Goal: Information Seeking & Learning: Learn about a topic

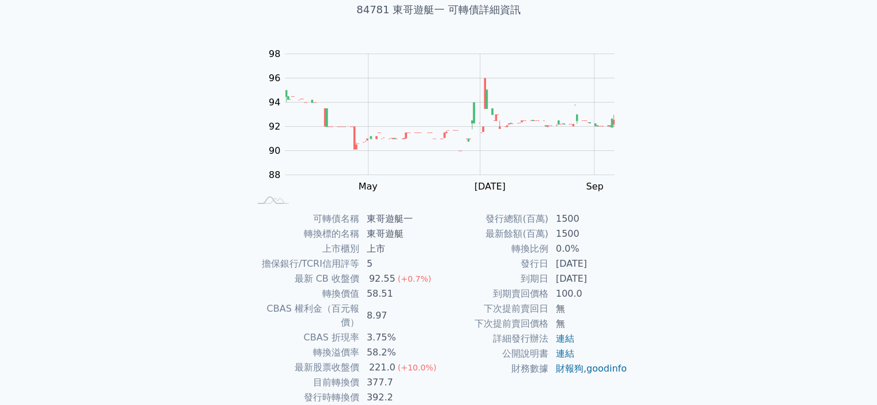
scroll to position [129, 0]
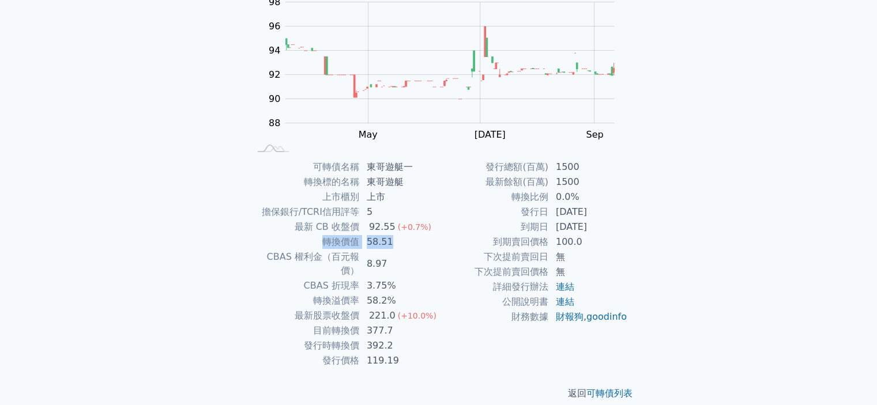
drag, startPoint x: 320, startPoint y: 237, endPoint x: 396, endPoint y: 237, distance: 75.5
click at [396, 237] on tr "轉換價值 58.51" at bounding box center [344, 242] width 189 height 15
click at [418, 251] on td "8.97" at bounding box center [399, 264] width 79 height 29
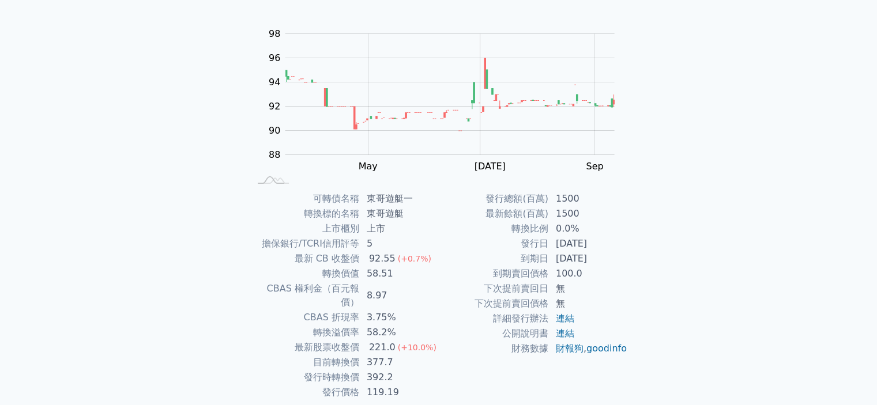
scroll to position [93, 0]
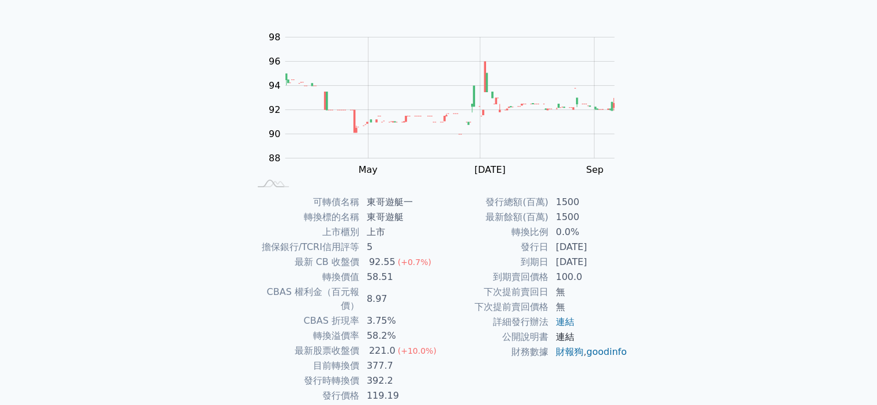
click at [572, 338] on link "連結" at bounding box center [565, 336] width 18 height 11
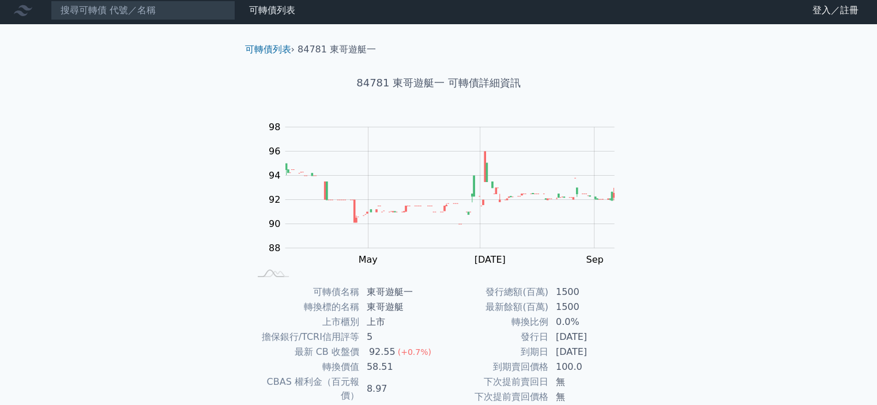
scroll to position [0, 0]
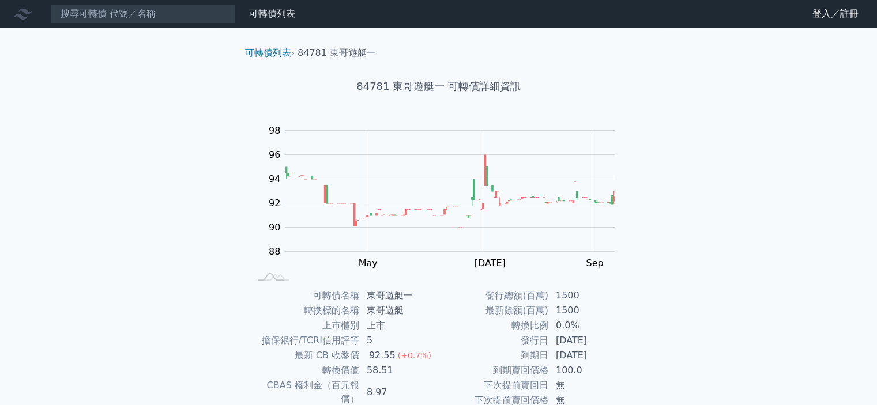
click at [115, 244] on div "可轉債列表 財務數據 可轉債列表 財務數據 登入／註冊 登入／註冊 可轉債列表 › 84781 東哥遊艇一 84781 東哥遊艇一 可轉債詳細資訊 Zoom …" at bounding box center [438, 274] width 877 height 548
click at [641, 298] on div "可轉債列表 › 84781 東哥遊艇一 84781 東哥遊艇一 可轉債詳細資訊 Zoom Out 88 84 86 88 90 92 94 96 98 100…" at bounding box center [438, 288] width 443 height 520
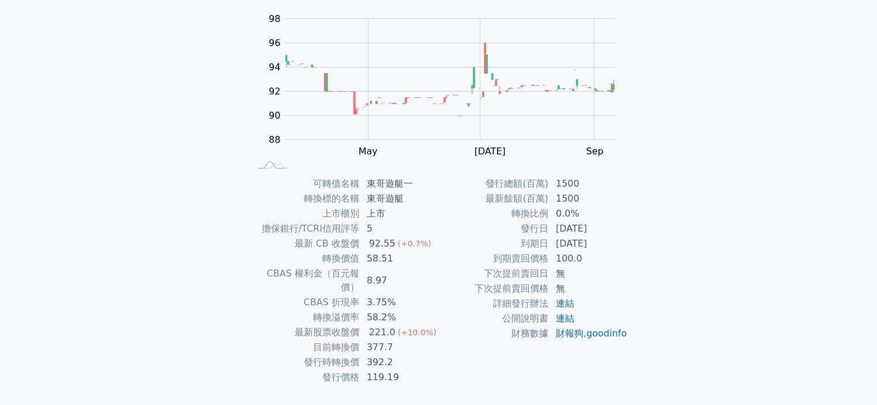
scroll to position [129, 0]
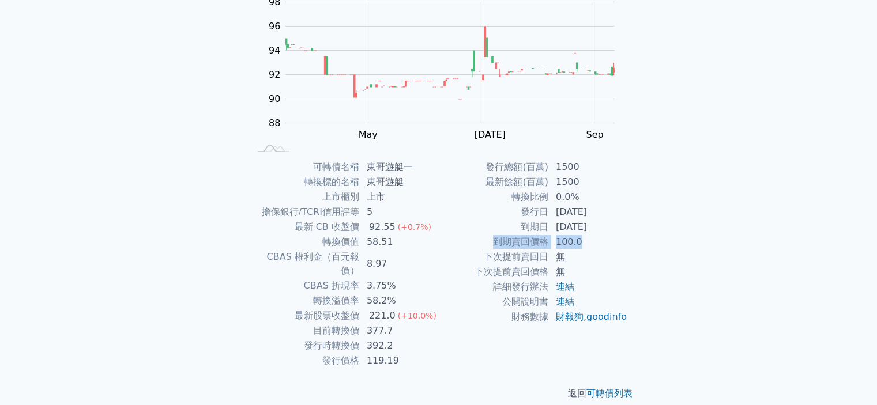
drag, startPoint x: 493, startPoint y: 241, endPoint x: 584, endPoint y: 241, distance: 90.5
click at [584, 241] on tr "到期賣回價格 100.0" at bounding box center [533, 242] width 189 height 15
click at [654, 244] on div "可轉債列表 › 84781 東哥遊艇一 84781 東哥遊艇一 可轉債詳細資訊 Zoom Out 88 84 86 88 90 92 94 96 98 100…" at bounding box center [438, 159] width 443 height 520
drag, startPoint x: 484, startPoint y: 258, endPoint x: 564, endPoint y: 252, distance: 80.3
click at [564, 252] on tr "下次提前賣回日 無" at bounding box center [533, 257] width 189 height 15
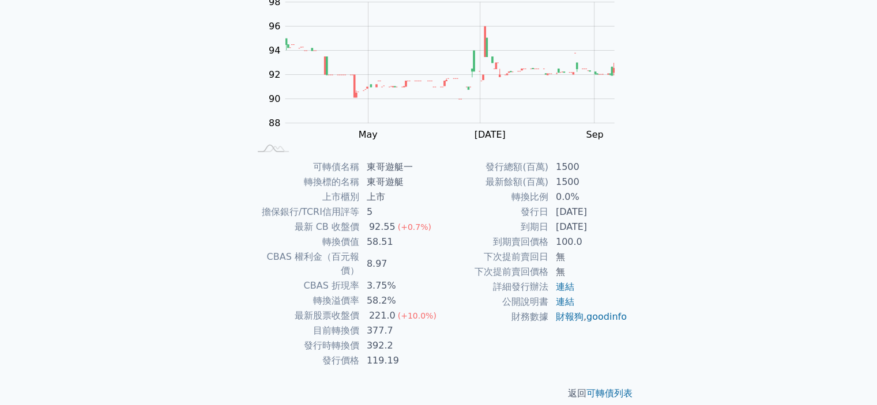
click at [402, 293] on td "58.2%" at bounding box center [399, 300] width 79 height 15
drag, startPoint x: 311, startPoint y: 286, endPoint x: 391, endPoint y: 282, distance: 80.2
click at [391, 293] on tr "轉換溢價率 58.2%" at bounding box center [344, 300] width 189 height 15
click at [420, 278] on td "3.75%" at bounding box center [399, 285] width 79 height 15
drag, startPoint x: 332, startPoint y: 269, endPoint x: 402, endPoint y: 271, distance: 70.3
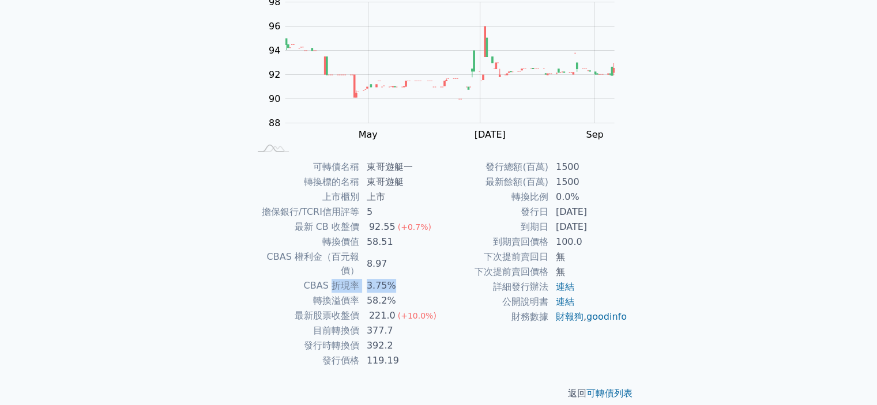
click at [402, 278] on tr "CBAS 折現率 3.75%" at bounding box center [344, 285] width 189 height 15
click at [402, 278] on td "3.75%" at bounding box center [399, 285] width 79 height 15
drag, startPoint x: 323, startPoint y: 243, endPoint x: 399, endPoint y: 239, distance: 76.2
click at [399, 239] on tr "轉換價值 58.51" at bounding box center [344, 242] width 189 height 15
click at [399, 239] on td "58.51" at bounding box center [399, 242] width 79 height 15
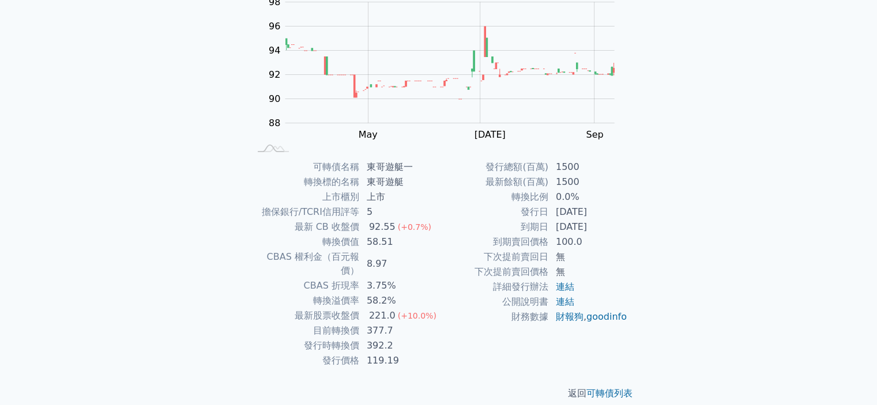
scroll to position [51, 0]
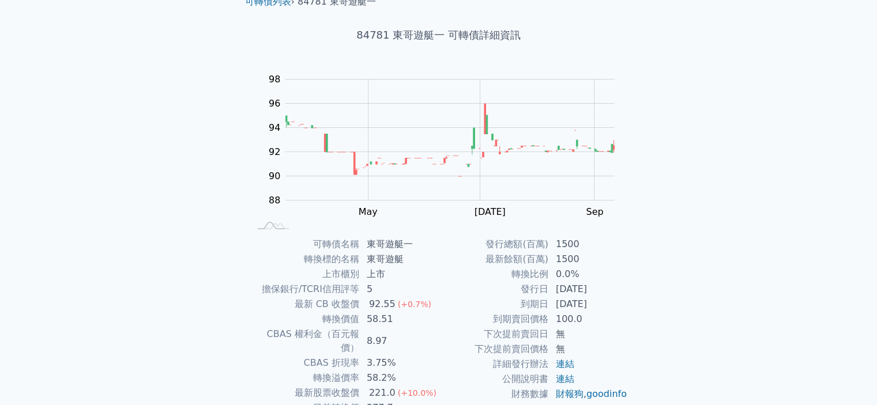
click at [602, 280] on td "0.0%" at bounding box center [588, 274] width 79 height 15
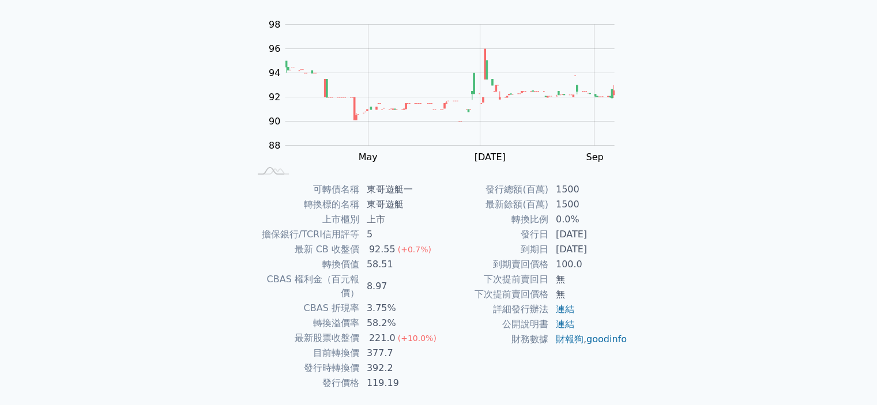
scroll to position [129, 0]
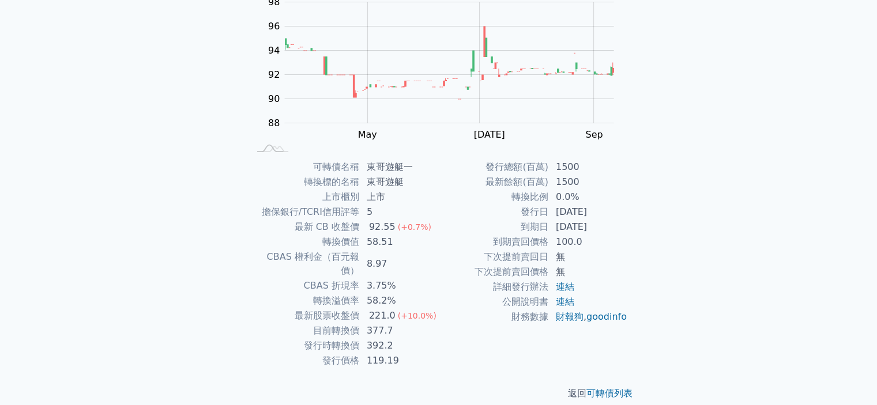
click at [718, 95] on div "可轉債列表 財務數據 可轉債列表 財務數據 登入／註冊 登入／註冊 可轉債列表 › 84781 東哥遊艇一 84781 東哥遊艇一 可轉債詳細資訊 Zoom …" at bounding box center [438, 145] width 877 height 548
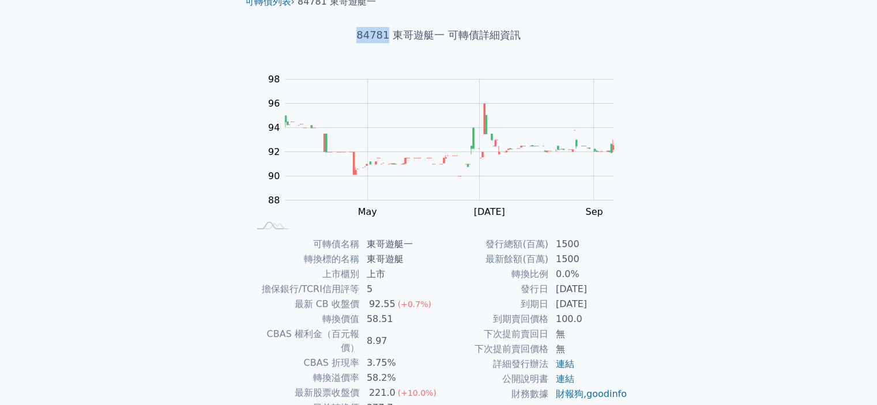
drag, startPoint x: 355, startPoint y: 31, endPoint x: 389, endPoint y: 35, distance: 34.3
click at [389, 35] on h1 "84781 東哥遊艇一 可轉債詳細資訊" at bounding box center [439, 35] width 406 height 16
copy h1 "84781"
click at [708, 223] on div "可轉債列表 財務數據 可轉債列表 財務數據 登入／註冊 登入／註冊 可轉債列表 › 84781 東哥遊艇一 84781 東哥遊艇一 可轉債詳細資訊 Zoom …" at bounding box center [438, 223] width 877 height 548
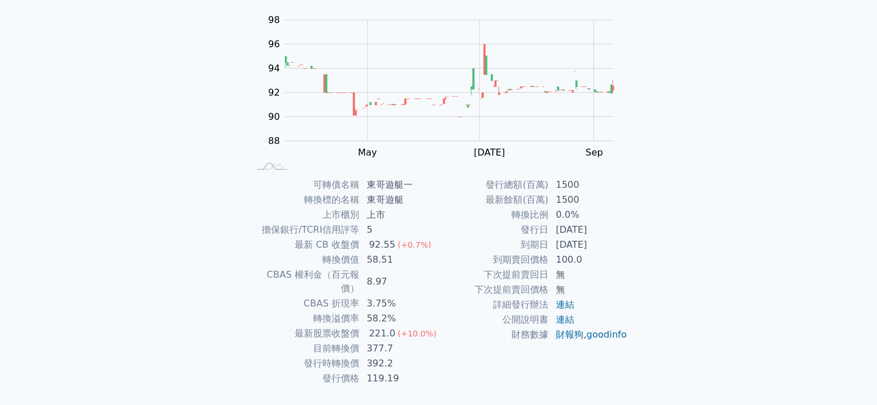
scroll to position [129, 0]
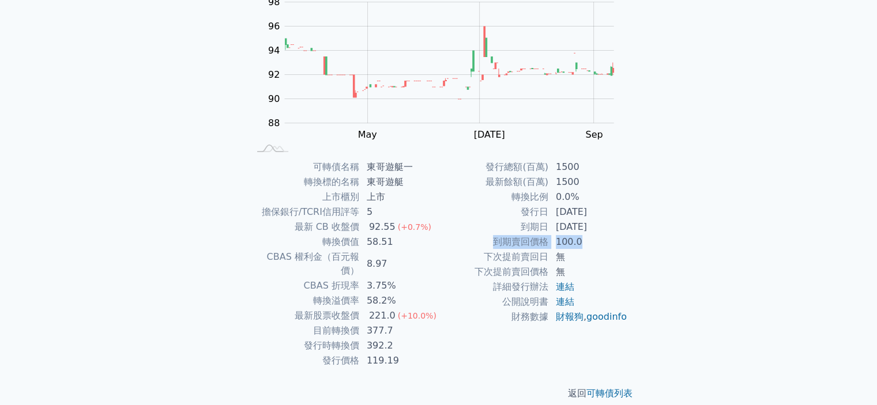
drag, startPoint x: 495, startPoint y: 237, endPoint x: 581, endPoint y: 237, distance: 85.9
click at [581, 237] on tr "到期賣回價格 100.0" at bounding box center [533, 242] width 189 height 15
click at [581, 237] on td "100.0" at bounding box center [588, 242] width 79 height 15
drag, startPoint x: 492, startPoint y: 243, endPoint x: 586, endPoint y: 245, distance: 93.4
click at [586, 245] on tr "到期賣回價格 100.0" at bounding box center [533, 242] width 189 height 15
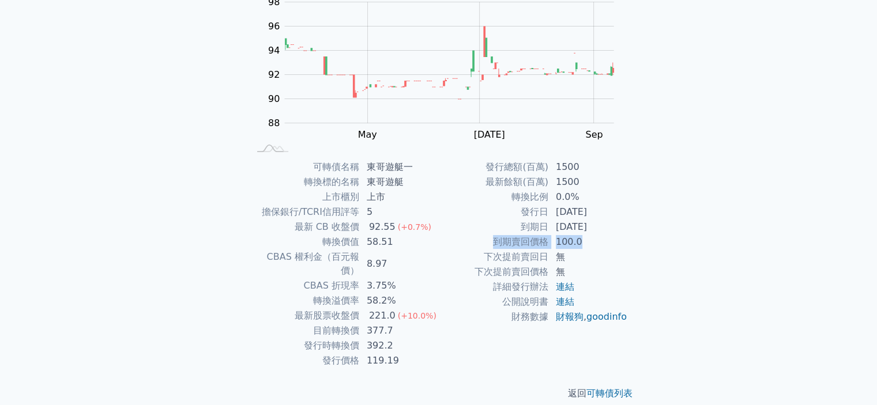
click at [586, 245] on td "100.0" at bounding box center [588, 242] width 79 height 15
drag, startPoint x: 300, startPoint y: 227, endPoint x: 390, endPoint y: 228, distance: 89.9
click at [390, 228] on tr "最新 CB 收盤價 92.55 (+0.7%)" at bounding box center [344, 227] width 189 height 15
click at [390, 228] on div "92.55" at bounding box center [382, 227] width 31 height 14
click at [277, 264] on td "CBAS 權利金（百元報價）" at bounding box center [305, 264] width 110 height 29
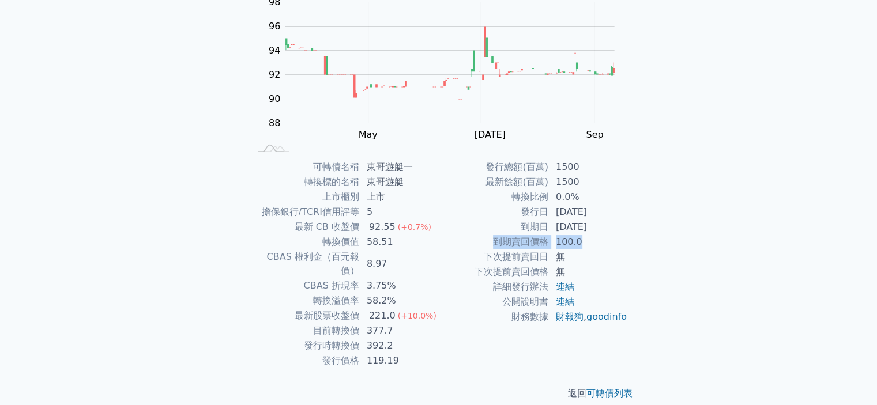
drag, startPoint x: 492, startPoint y: 244, endPoint x: 593, endPoint y: 242, distance: 101.5
click at [593, 242] on tr "到期賣回價格 100.0" at bounding box center [533, 242] width 189 height 15
click at [593, 242] on td "100.0" at bounding box center [588, 242] width 79 height 15
drag, startPoint x: 495, startPoint y: 237, endPoint x: 583, endPoint y: 237, distance: 87.6
click at [583, 237] on tr "到期賣回價格 100.0" at bounding box center [533, 242] width 189 height 15
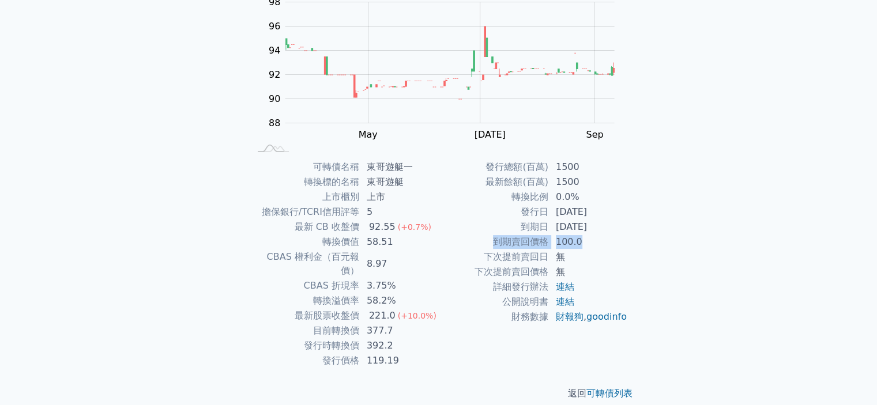
click at [583, 237] on td "100.0" at bounding box center [588, 242] width 79 height 15
